Goal: Transaction & Acquisition: Download file/media

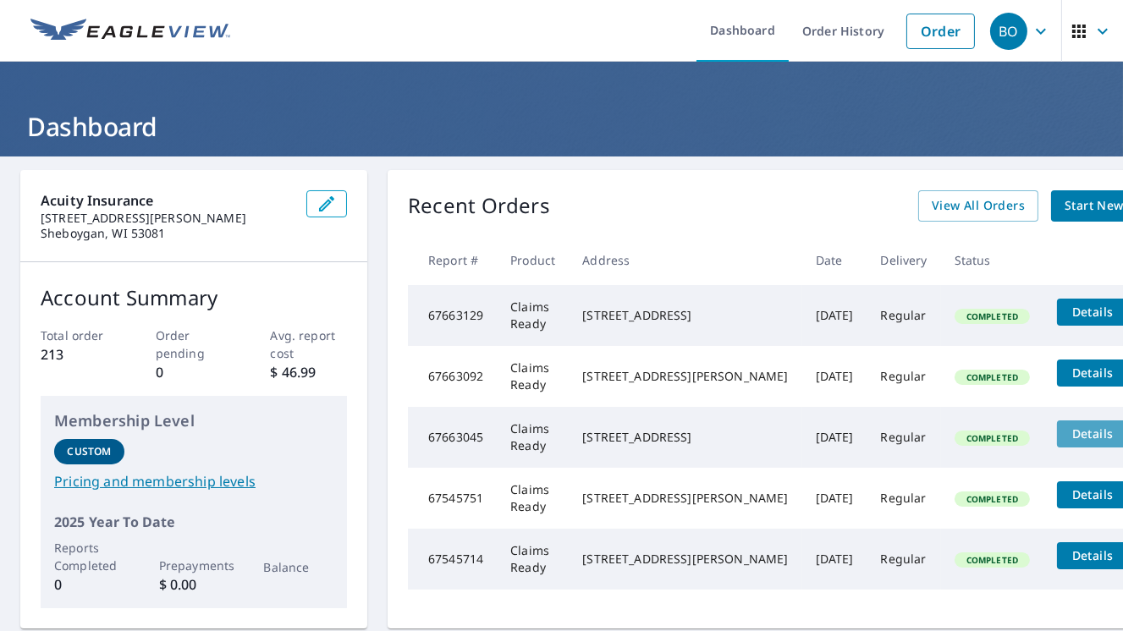
click at [1067, 442] on span "Details" at bounding box center [1092, 433] width 51 height 16
click at [1122, 444] on icon "filesDropdownBtn-67663045" at bounding box center [1145, 434] width 20 height 20
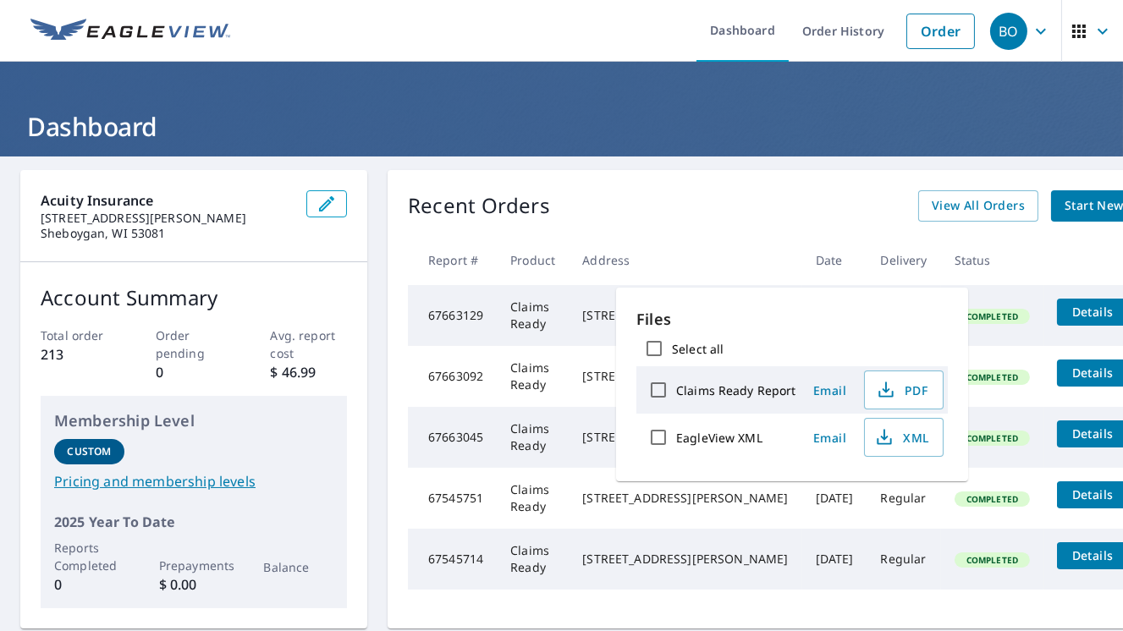
click at [662, 439] on input "EagleView XML" at bounding box center [658, 438] width 36 height 36
checkbox input "true"
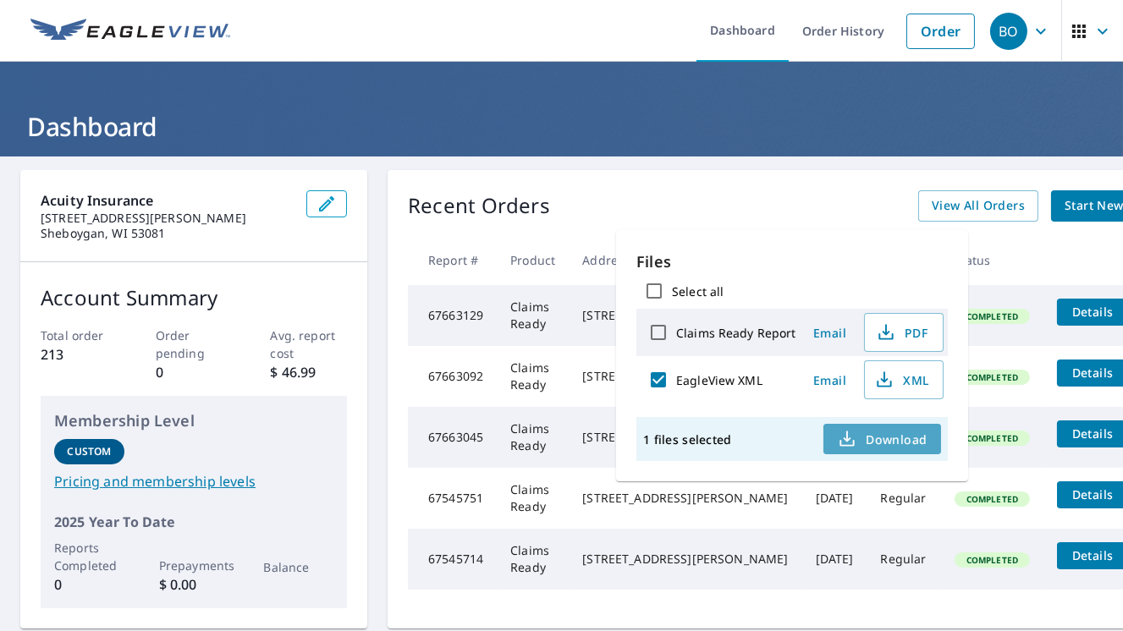
click at [881, 444] on span "Download" at bounding box center [882, 439] width 90 height 20
